Goal: Task Accomplishment & Management: Manage account settings

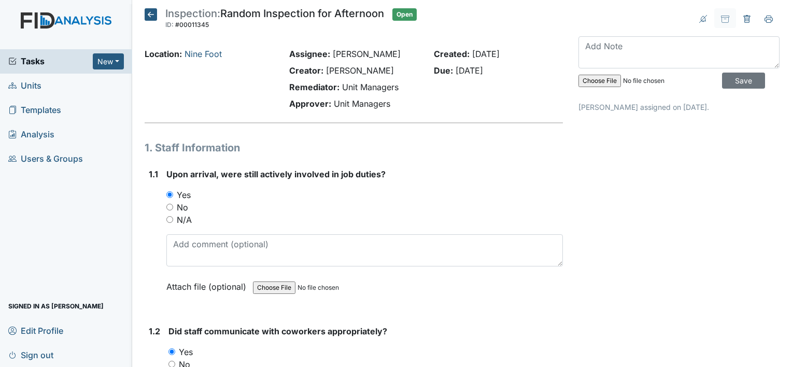
scroll to position [18275, 0]
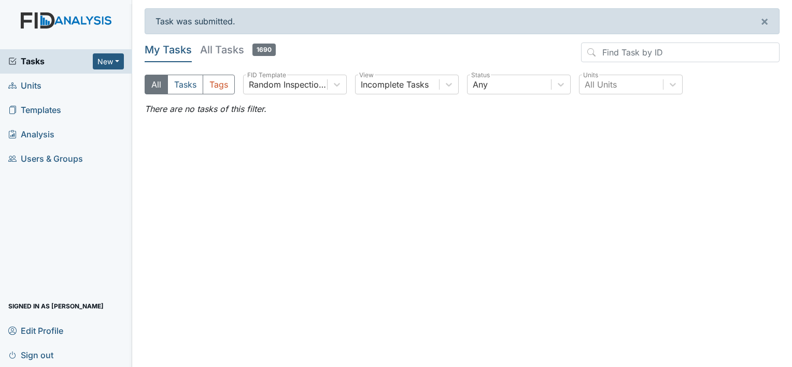
click at [33, 87] on span "Units" at bounding box center [24, 86] width 33 height 16
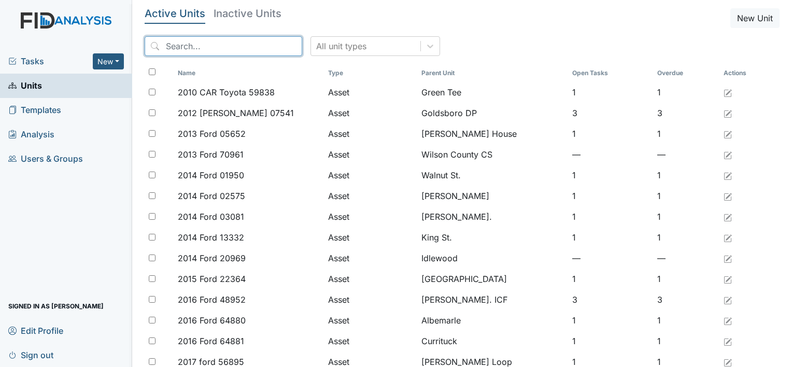
click at [164, 46] on input "search" at bounding box center [224, 46] width 158 height 20
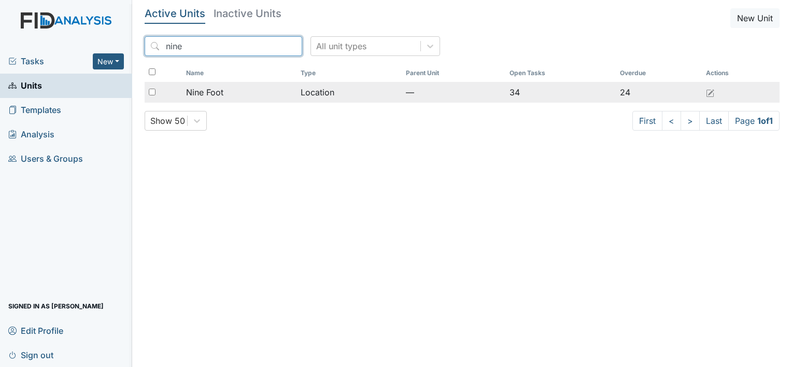
type input "nine"
click at [203, 93] on span "Nine Foot" at bounding box center [204, 92] width 37 height 12
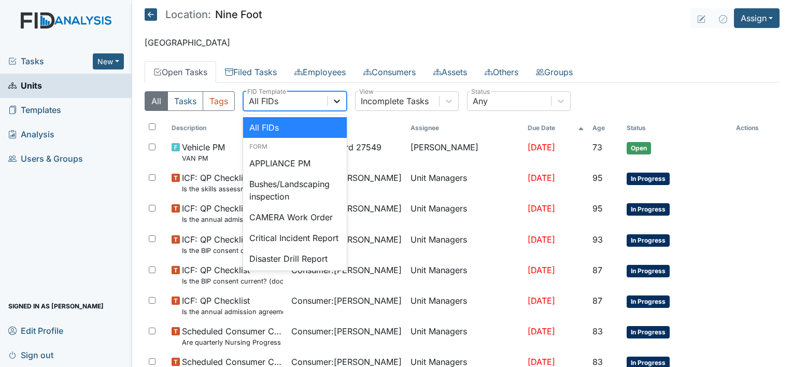
click at [335, 101] on icon at bounding box center [337, 102] width 6 height 4
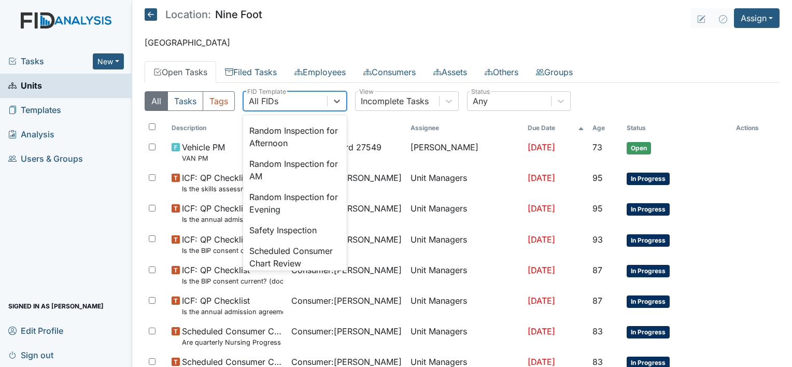
scroll to position [960, 0]
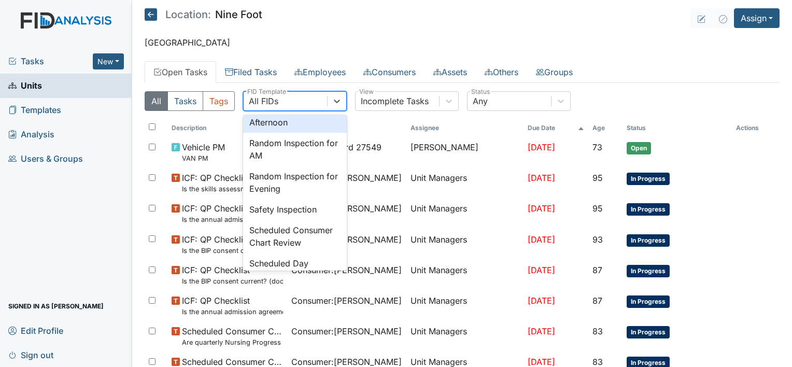
click at [287, 133] on div "Random Inspection for Afternoon" at bounding box center [295, 116] width 104 height 33
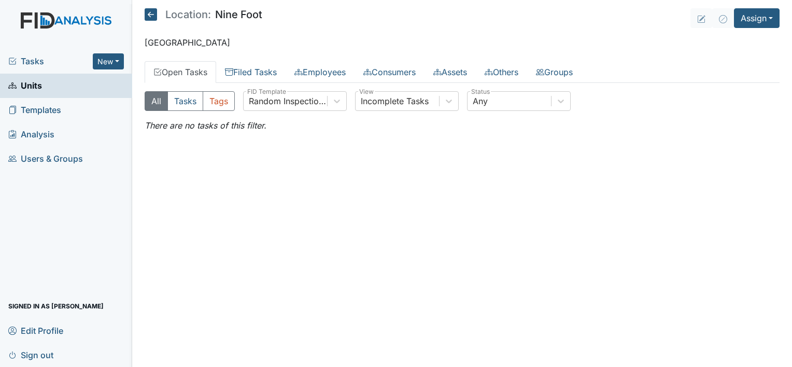
click at [287, 158] on main "Location: Nine Foot Assign Assign Form Assign Inspection Assign Document Assign…" at bounding box center [462, 183] width 660 height 367
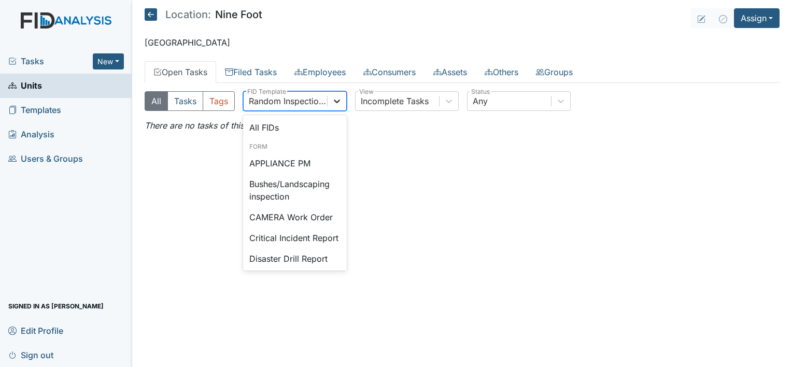
click at [336, 98] on icon at bounding box center [337, 101] width 10 height 10
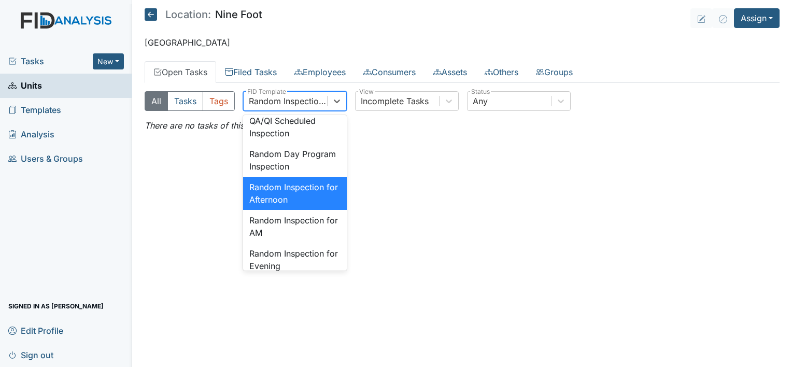
click at [287, 210] on div "Random Inspection for Afternoon" at bounding box center [295, 193] width 104 height 33
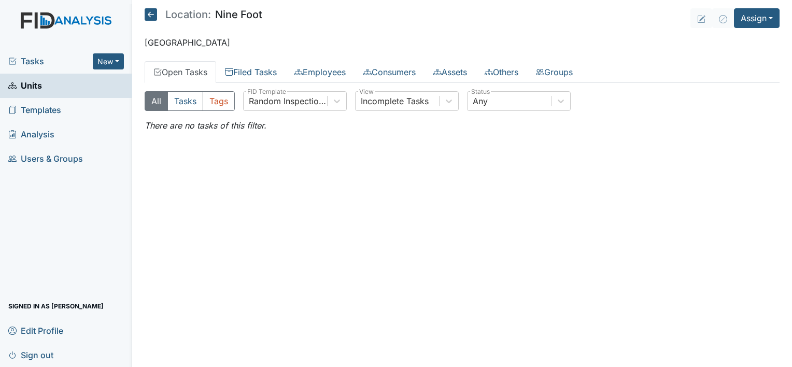
click at [50, 87] on link "Units" at bounding box center [66, 86] width 132 height 24
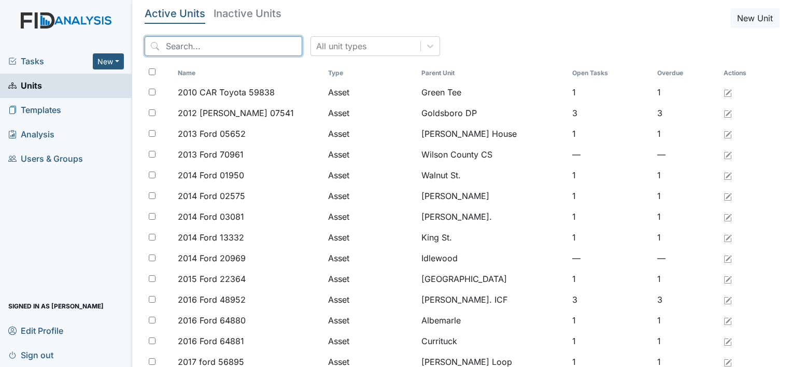
click at [168, 39] on input "search" at bounding box center [224, 46] width 158 height 20
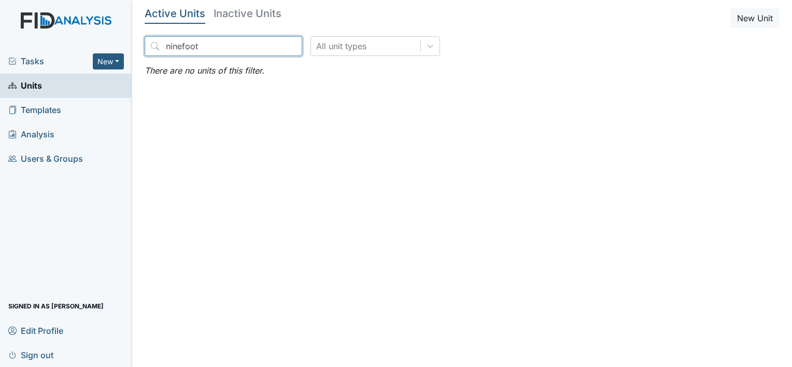
type input "ninefoot"
click at [87, 87] on link "Units" at bounding box center [66, 86] width 132 height 24
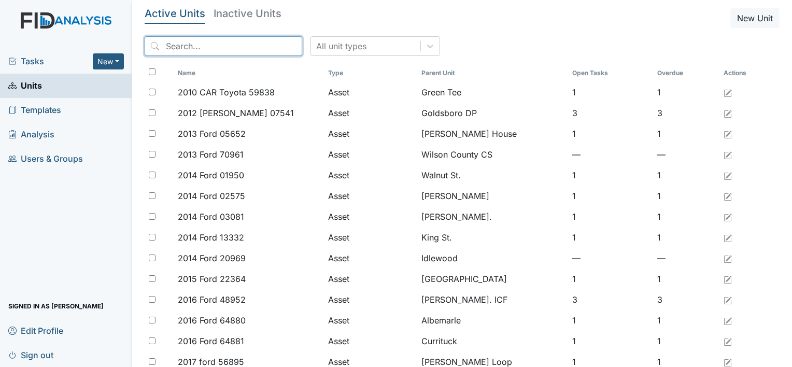
click at [169, 46] on input "search" at bounding box center [224, 46] width 158 height 20
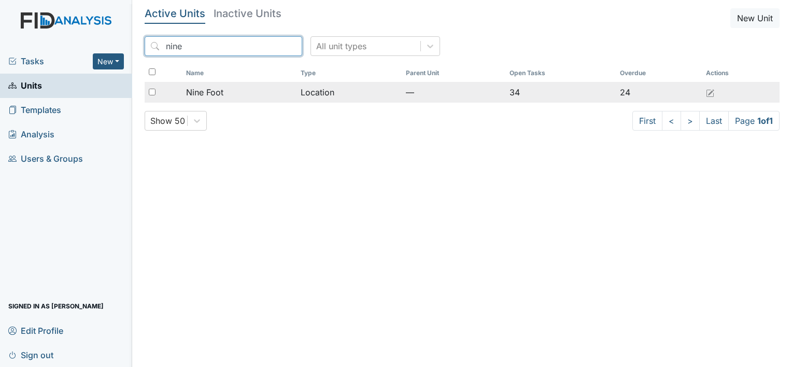
type input "nine"
click at [212, 93] on span "Nine Foot" at bounding box center [204, 92] width 37 height 12
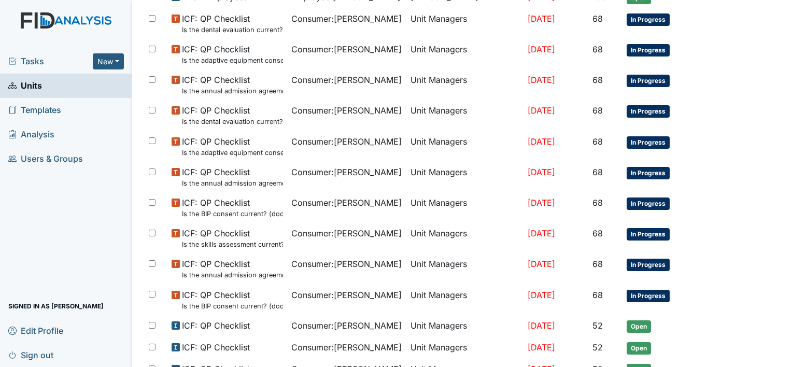
scroll to position [649, 0]
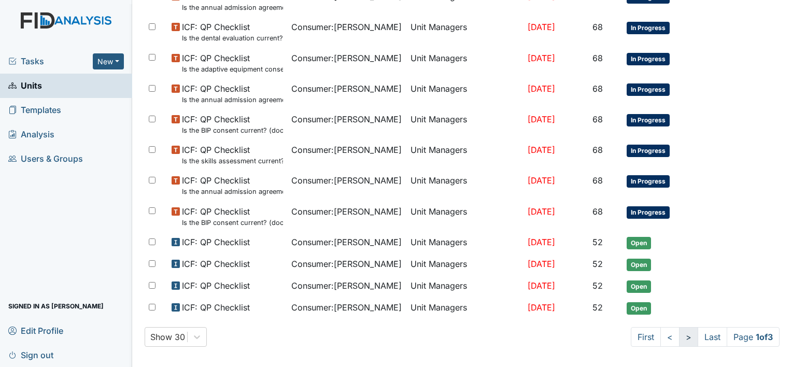
click at [679, 333] on link ">" at bounding box center [688, 337] width 19 height 20
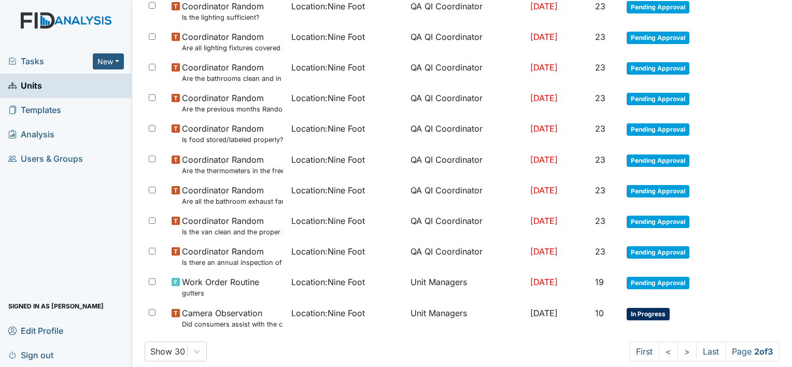
scroll to position [696, 0]
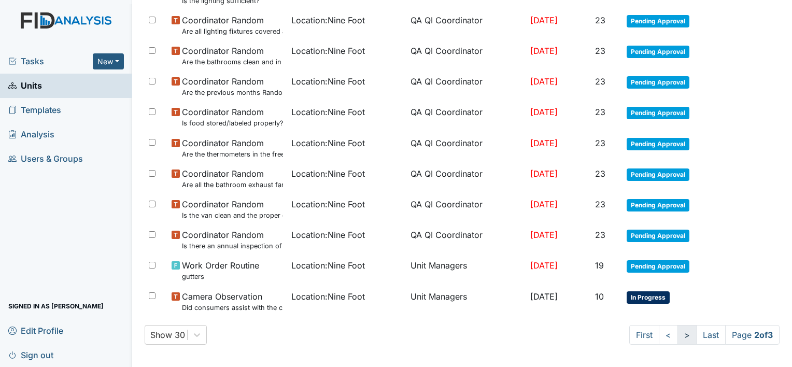
click at [677, 333] on link ">" at bounding box center [686, 335] width 19 height 20
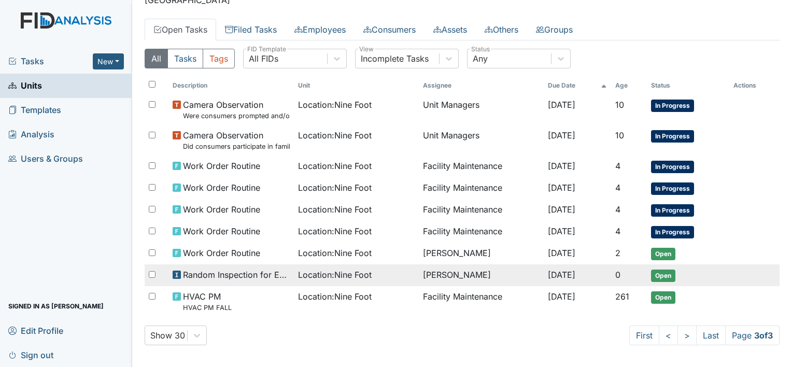
click at [349, 274] on span "Location : Nine Foot" at bounding box center [335, 274] width 74 height 12
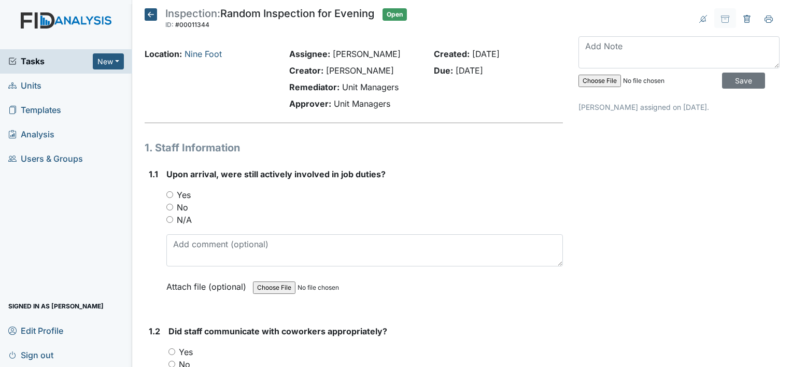
click at [149, 14] on icon at bounding box center [151, 14] width 12 height 12
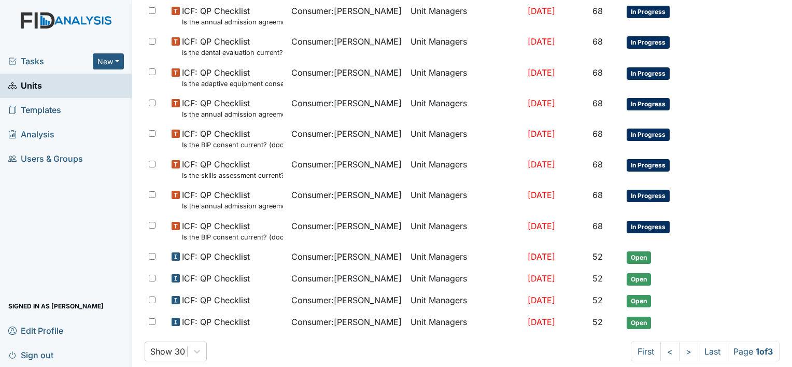
scroll to position [649, 0]
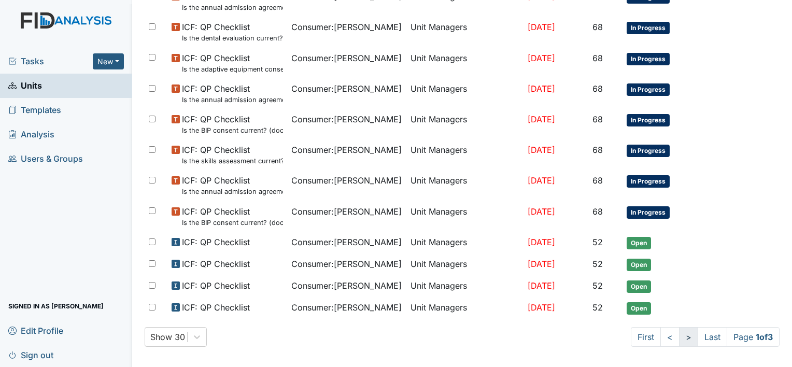
click at [679, 332] on link ">" at bounding box center [688, 337] width 19 height 20
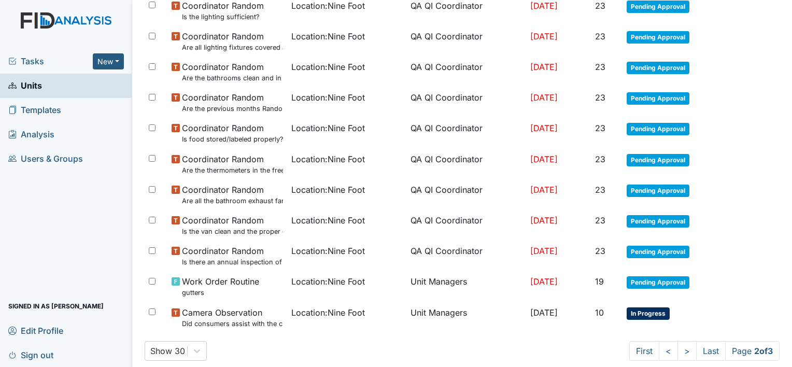
scroll to position [696, 0]
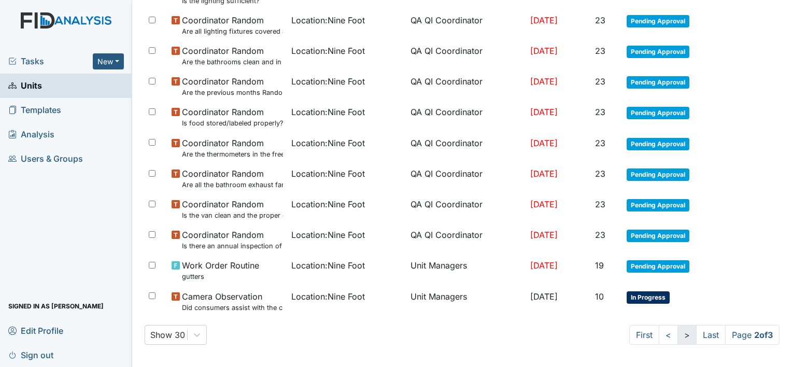
click at [677, 333] on link ">" at bounding box center [686, 335] width 19 height 20
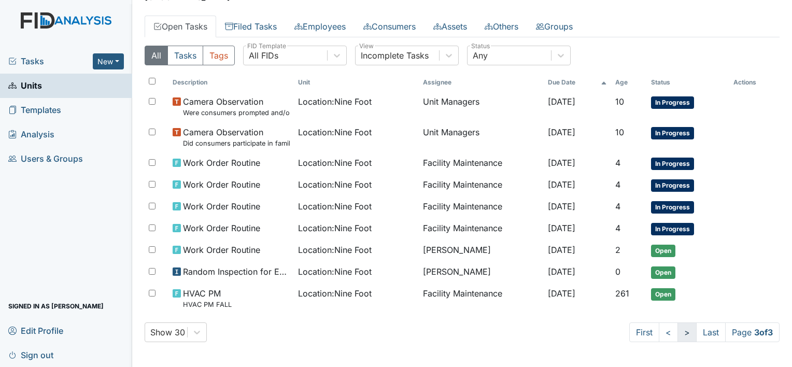
scroll to position [42, 0]
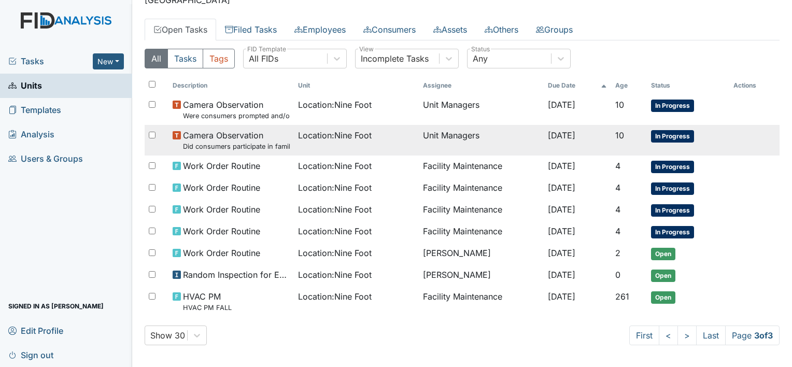
click at [240, 135] on span "Camera Observation Did consumers participate in family style dining?" at bounding box center [236, 140] width 106 height 22
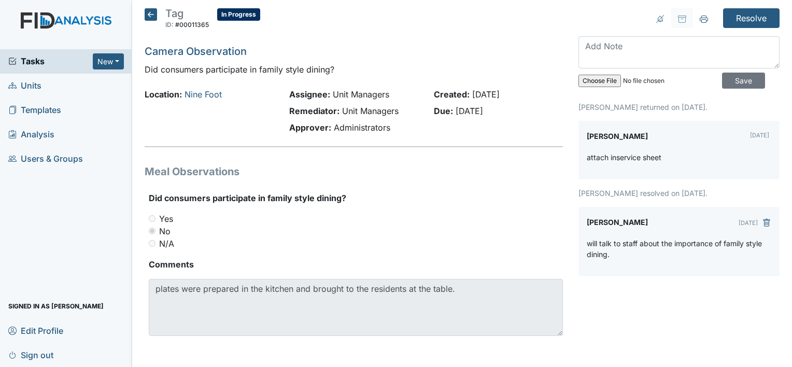
click at [148, 15] on icon at bounding box center [151, 14] width 12 height 12
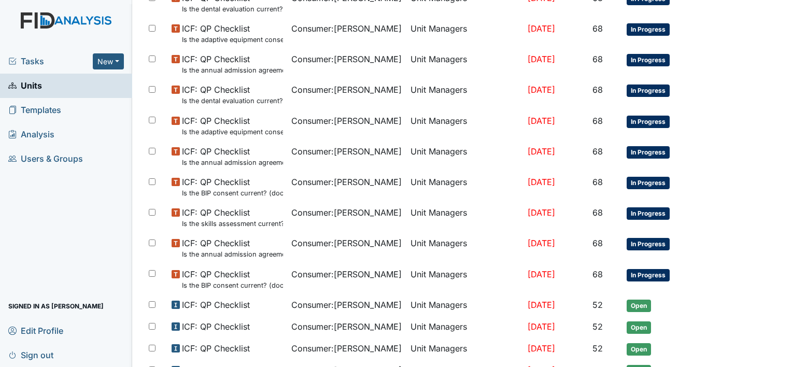
scroll to position [649, 0]
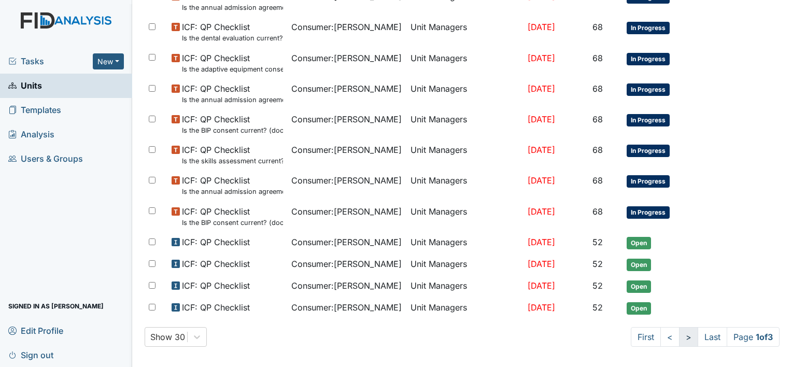
click at [679, 329] on link ">" at bounding box center [688, 337] width 19 height 20
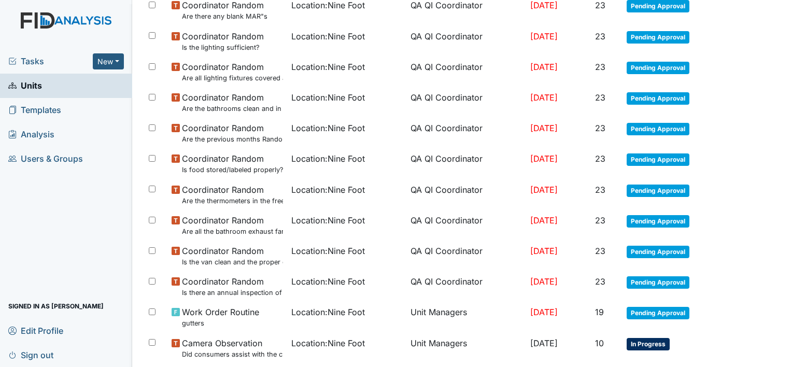
scroll to position [659, 0]
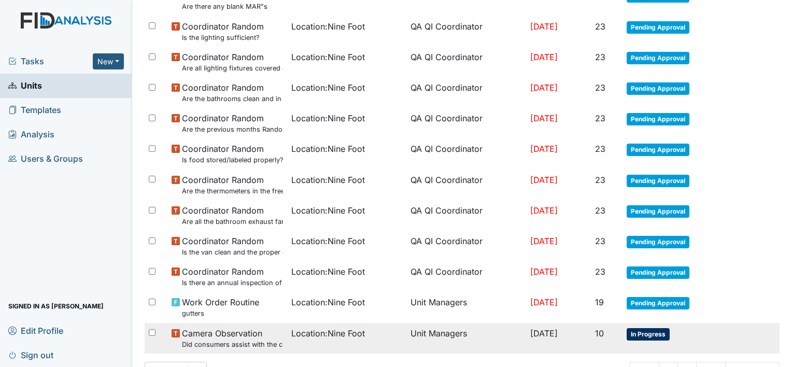
click at [408, 330] on td "Unit Managers" at bounding box center [466, 338] width 120 height 31
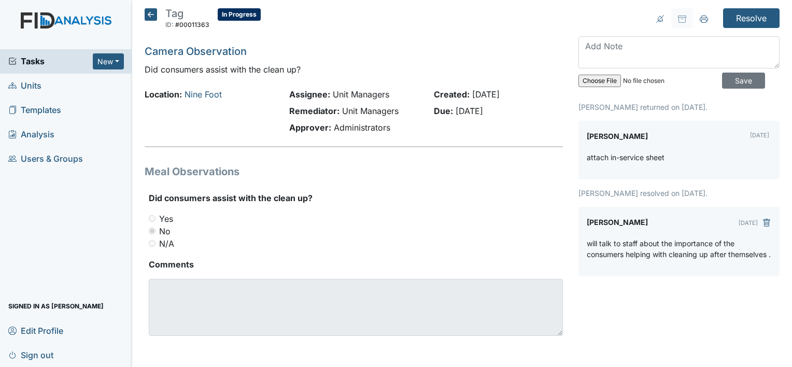
click at [151, 14] on icon at bounding box center [151, 14] width 12 height 12
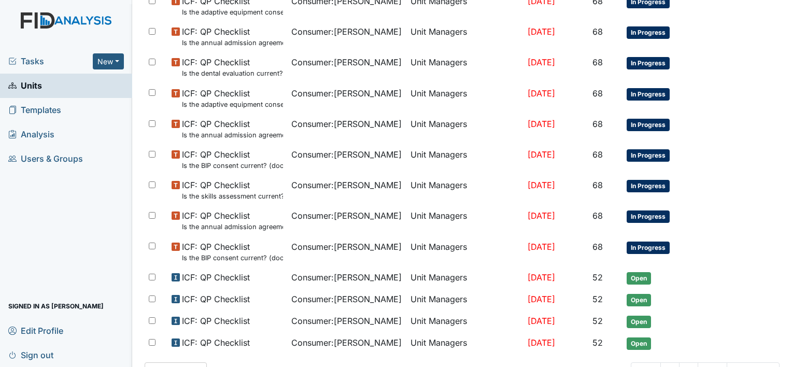
scroll to position [649, 0]
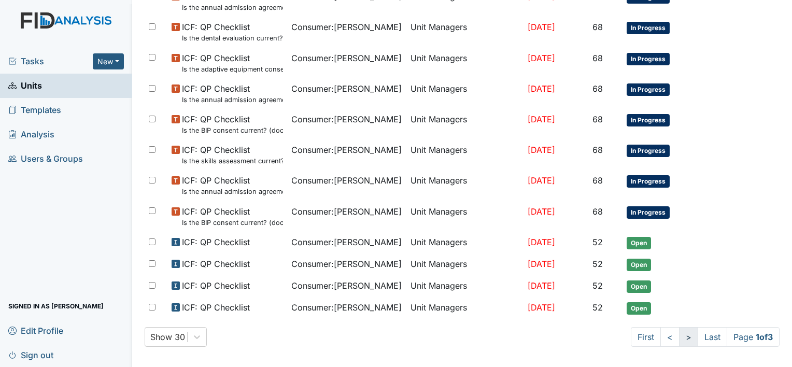
click at [679, 332] on link ">" at bounding box center [688, 337] width 19 height 20
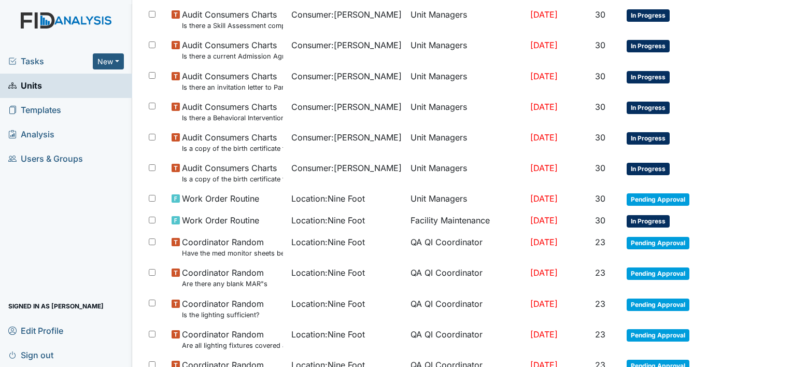
scroll to position [376, 0]
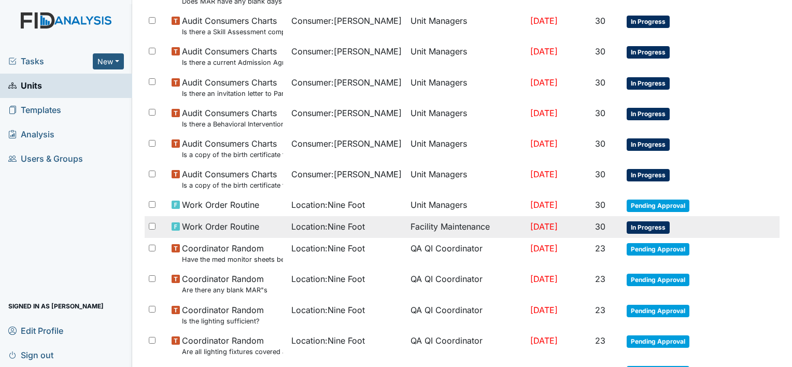
click at [416, 225] on td "Facility Maintenance" at bounding box center [466, 227] width 120 height 22
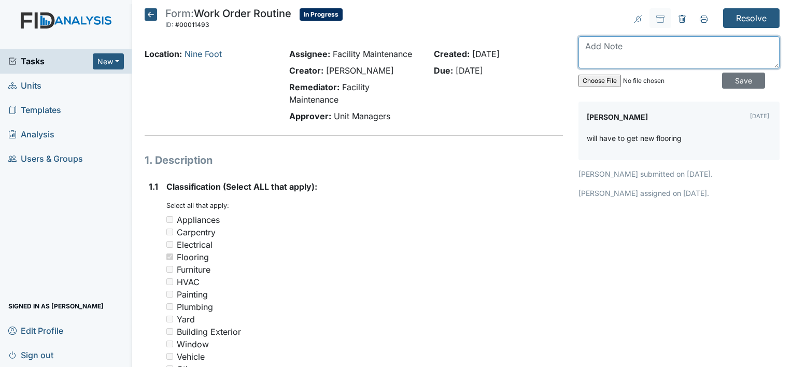
click at [586, 50] on textarea at bounding box center [678, 52] width 201 height 32
type textarea "okay thanks"
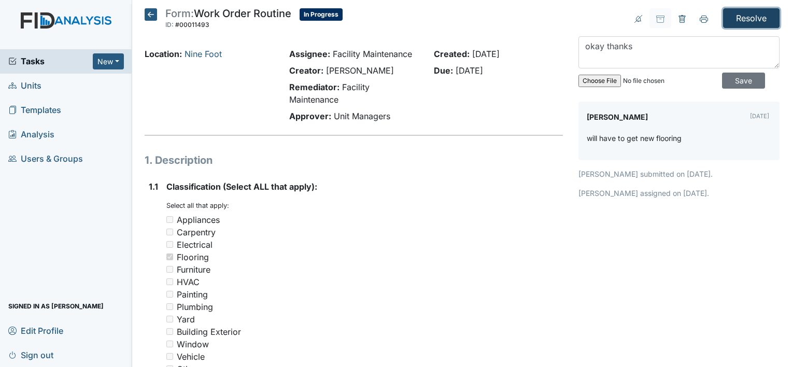
click at [741, 19] on input "Resolve" at bounding box center [751, 18] width 56 height 20
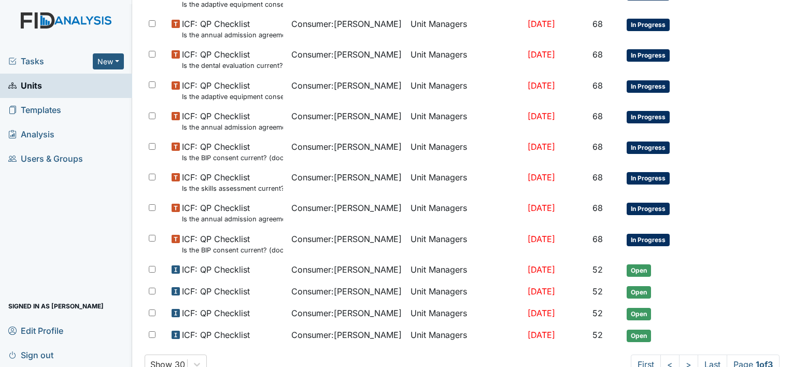
scroll to position [684, 0]
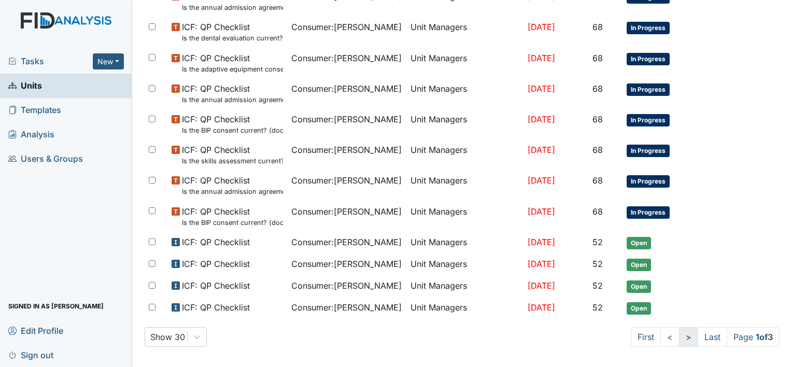
click at [679, 331] on link ">" at bounding box center [688, 337] width 19 height 20
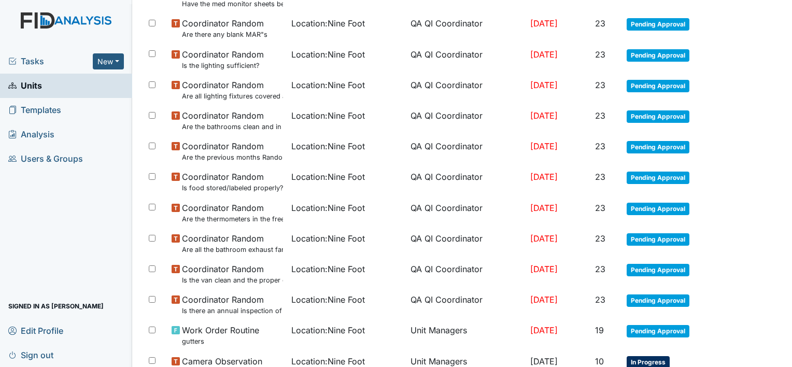
scroll to position [730, 0]
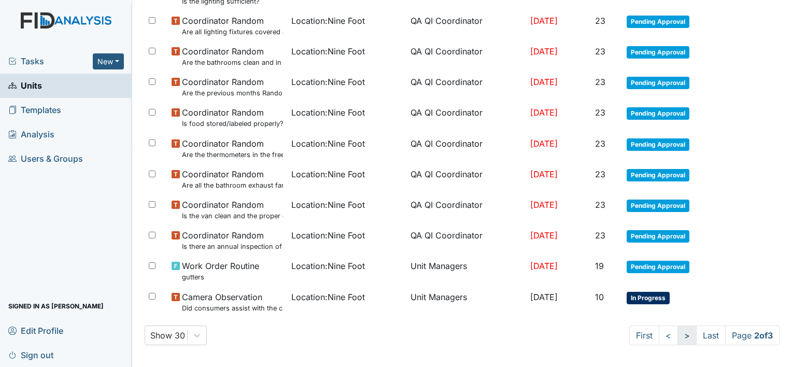
click at [677, 332] on link ">" at bounding box center [686, 335] width 19 height 20
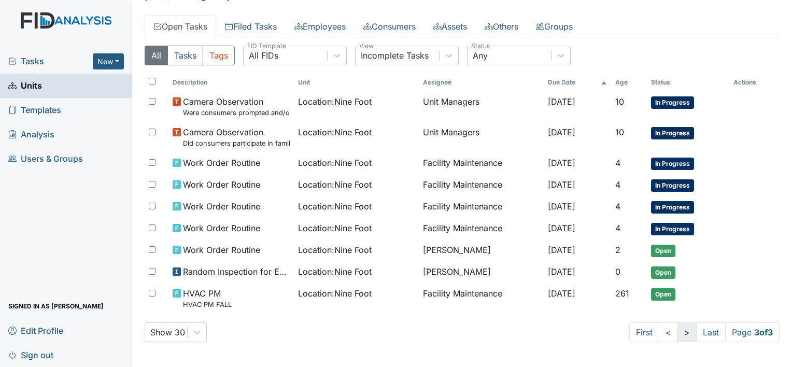
scroll to position [77, 0]
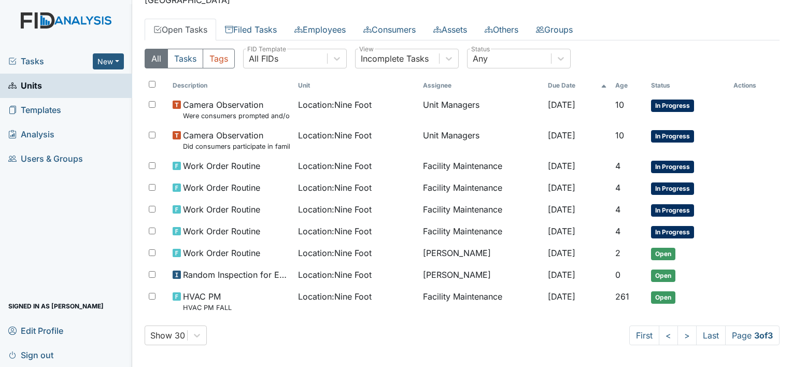
click at [94, 86] on link "Units" at bounding box center [66, 86] width 132 height 24
